Goal: Find specific page/section: Find specific page/section

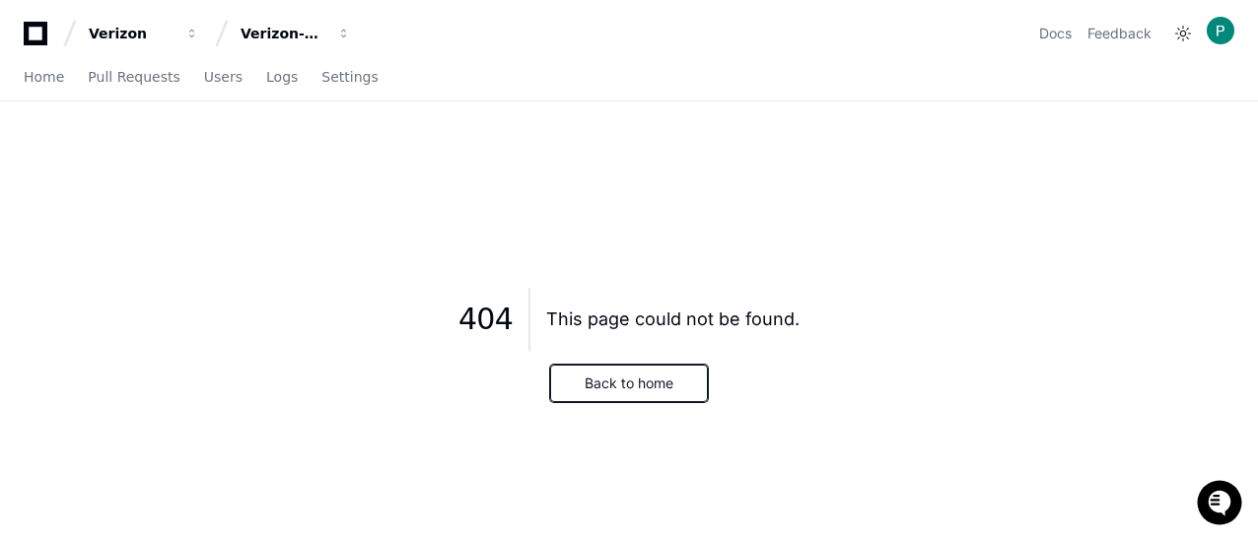
click at [608, 392] on button "Back to home" at bounding box center [629, 383] width 158 height 37
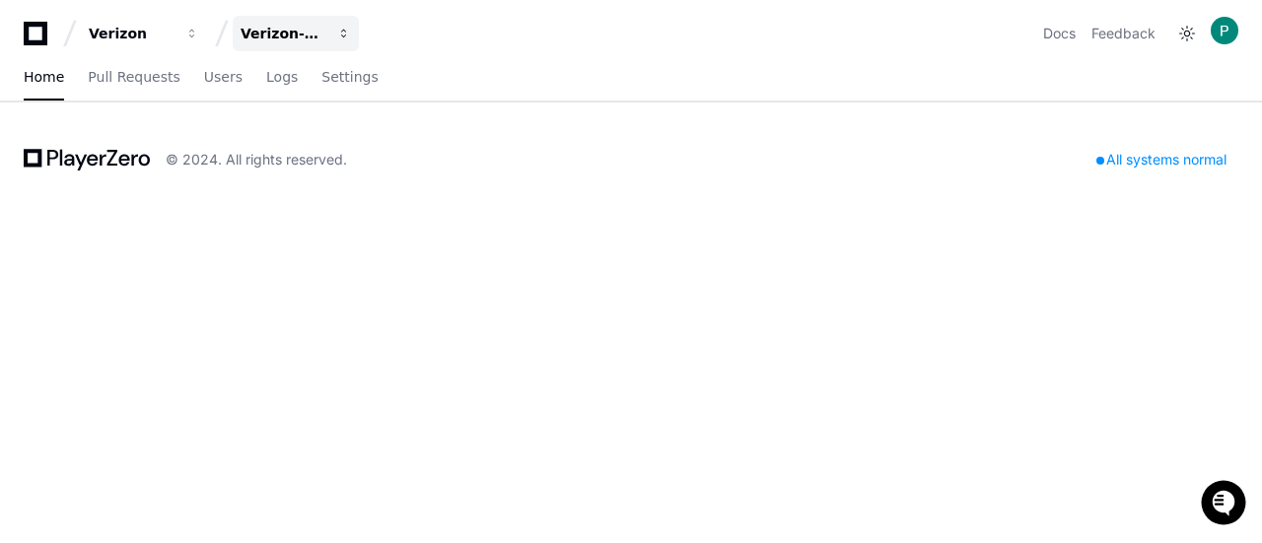
click at [329, 29] on button "Verizon-Clarify-Order-Management" at bounding box center [296, 34] width 126 height 36
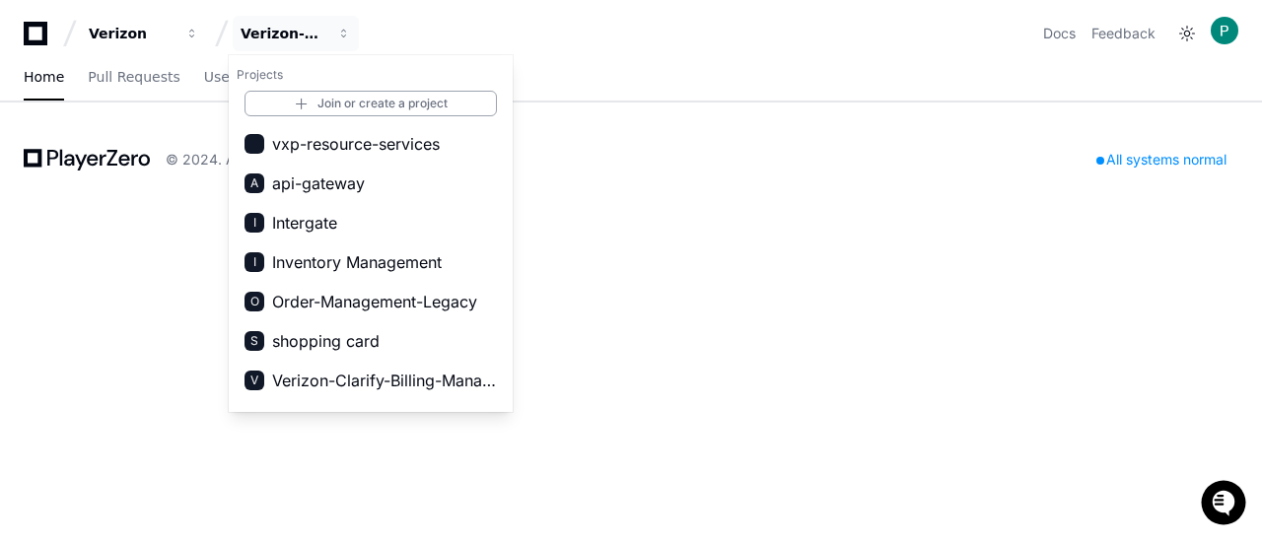
click at [764, 276] on div "Verizon Verizon-Clarify-Order-Management Projects Join or create a project vxp-…" at bounding box center [631, 271] width 1262 height 543
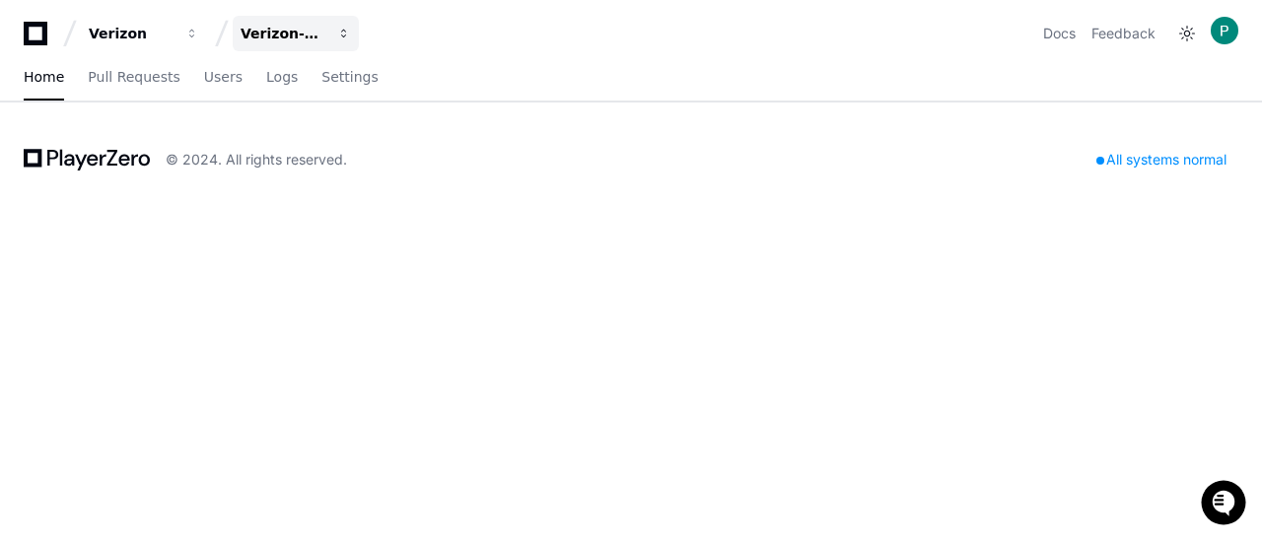
click at [174, 33] on div "Verizon-Clarify-Order-Management" at bounding box center [131, 34] width 85 height 20
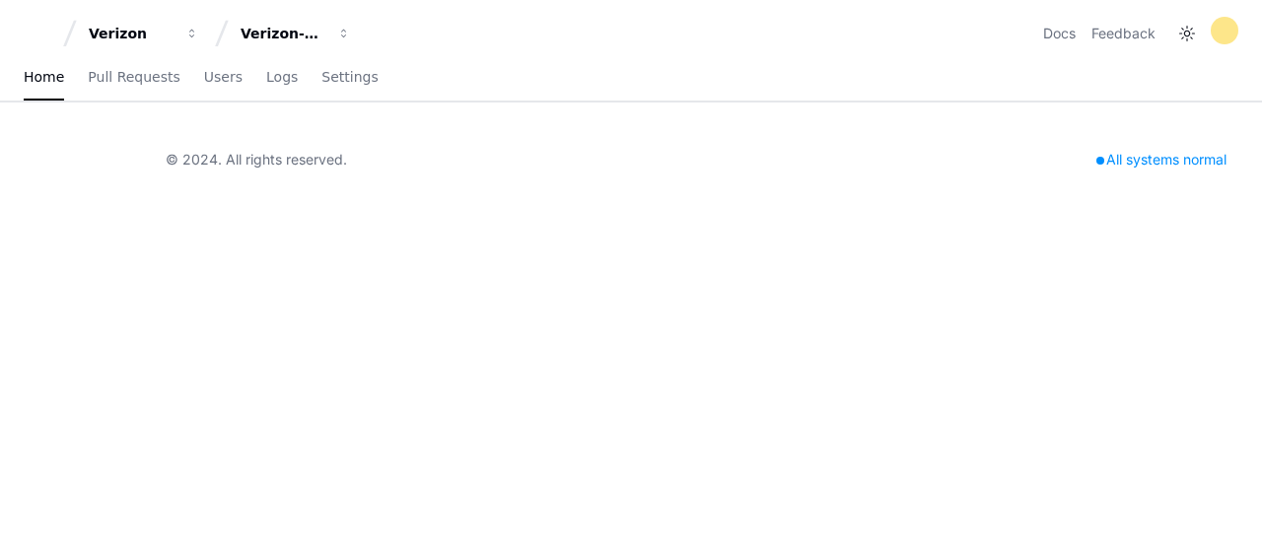
click at [387, 126] on div "© 2024. All rights reserved. All systems normal" at bounding box center [631, 160] width 1262 height 114
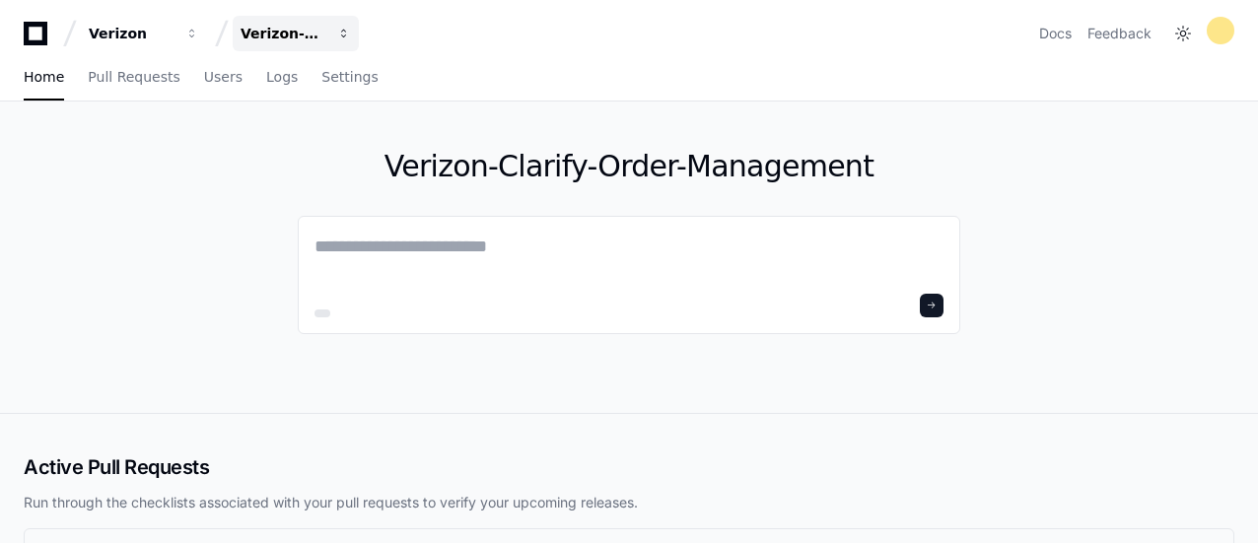
click at [328, 32] on button "Verizon-Clarify-Order-Management" at bounding box center [296, 34] width 126 height 36
click at [526, 365] on div "Verizon-Clarify-Order-Management" at bounding box center [629, 258] width 663 height 312
